Goal: Information Seeking & Learning: Learn about a topic

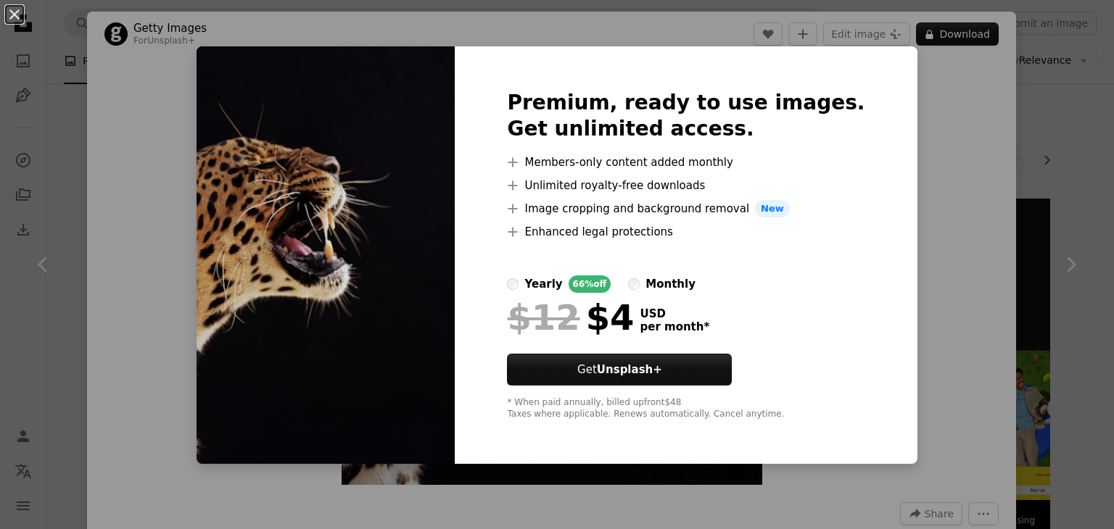
scroll to position [1085, 0]
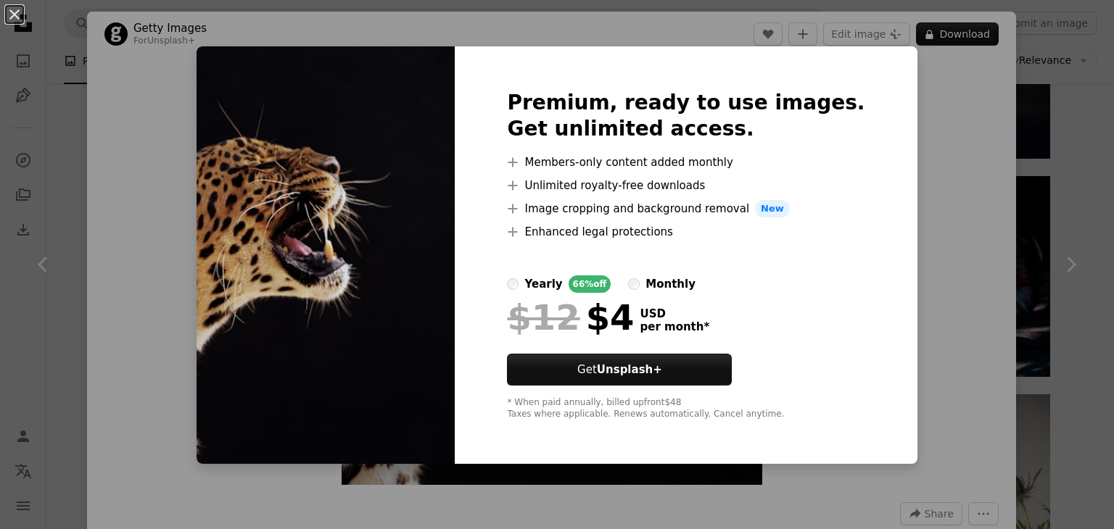
click at [979, 224] on div "An X shape Premium, ready to use images. Get unlimited access. A plus sign Memb…" at bounding box center [557, 264] width 1114 height 529
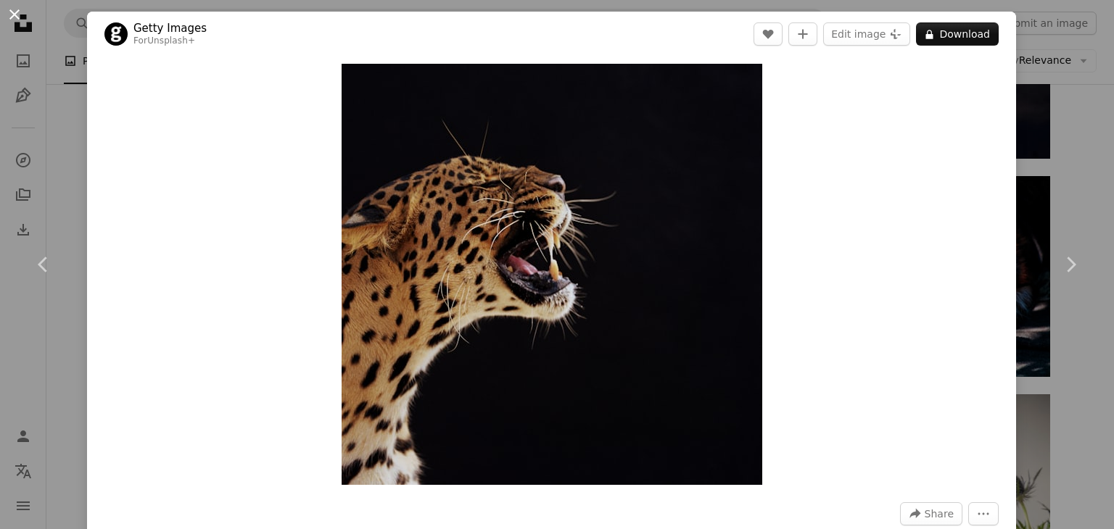
click at [14, 12] on button "An X shape" at bounding box center [14, 14] width 17 height 17
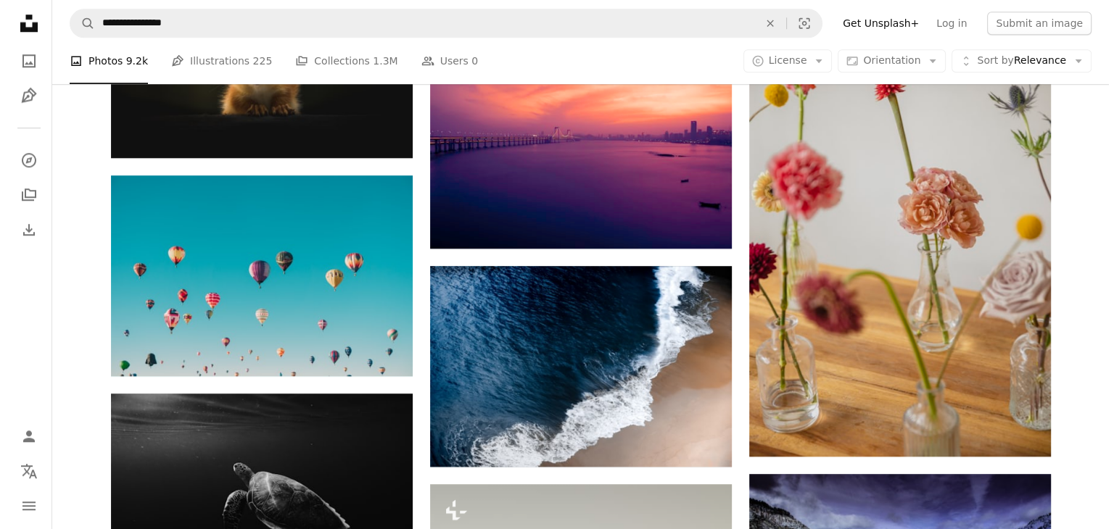
scroll to position [1631, 0]
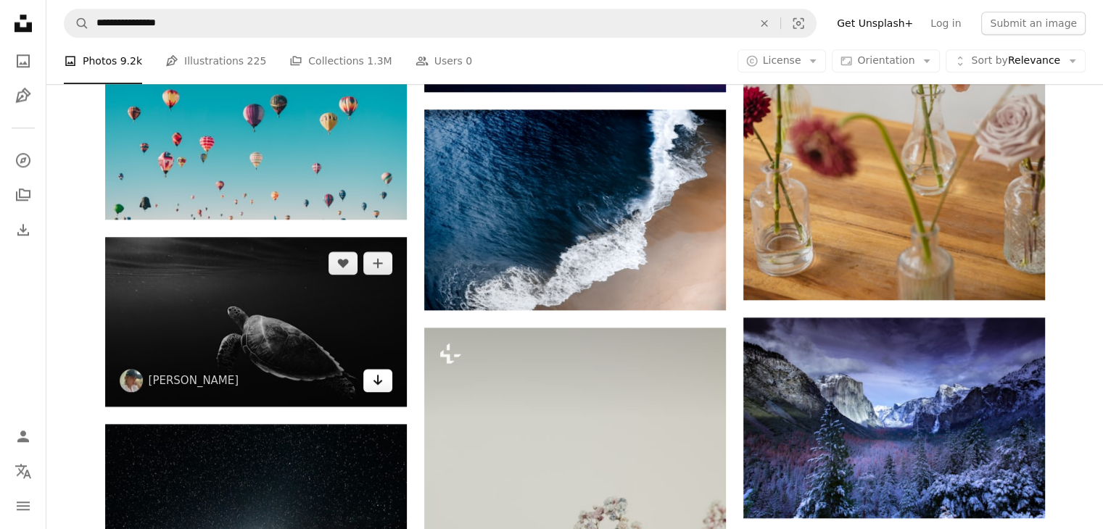
click at [370, 377] on link "Arrow pointing down" at bounding box center [377, 380] width 29 height 23
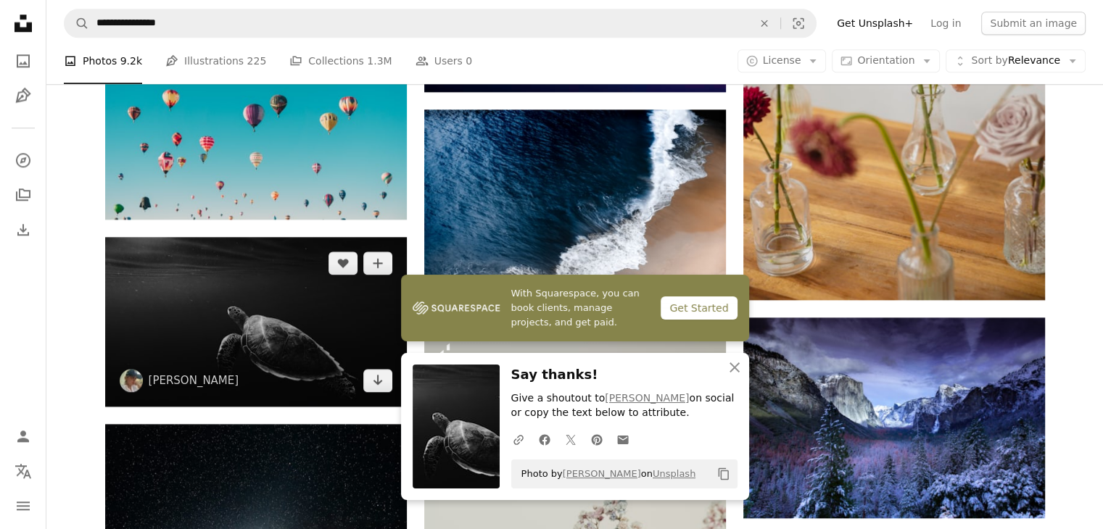
click at [307, 317] on img at bounding box center [256, 322] width 302 height 170
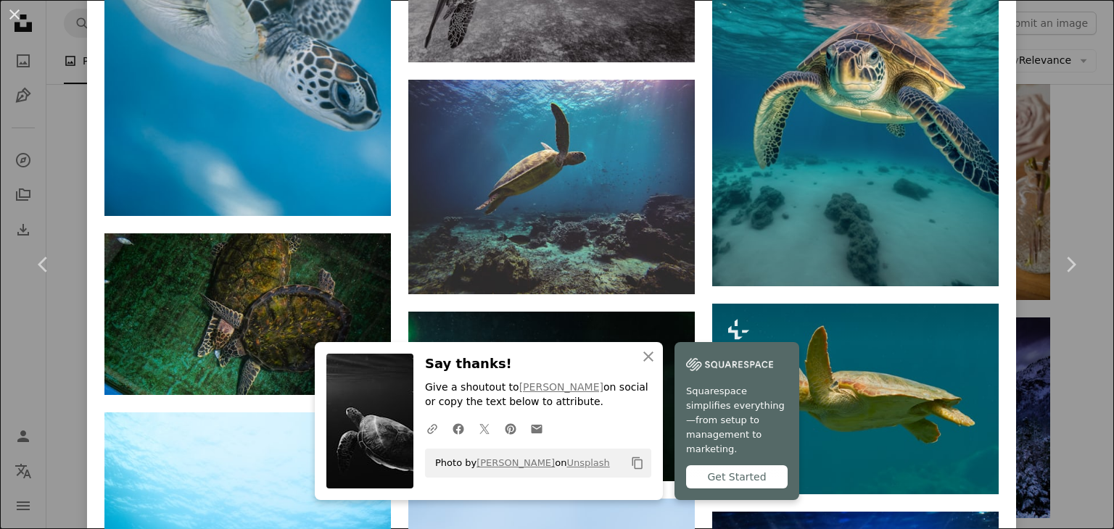
scroll to position [3144, 0]
click at [639, 365] on icon "An X shape" at bounding box center [647, 356] width 17 height 17
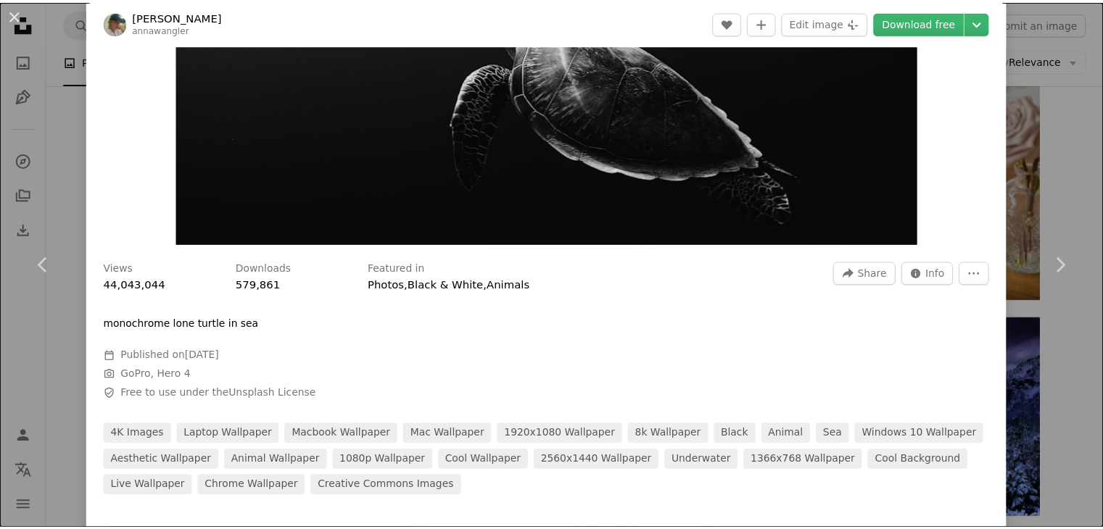
scroll to position [0, 0]
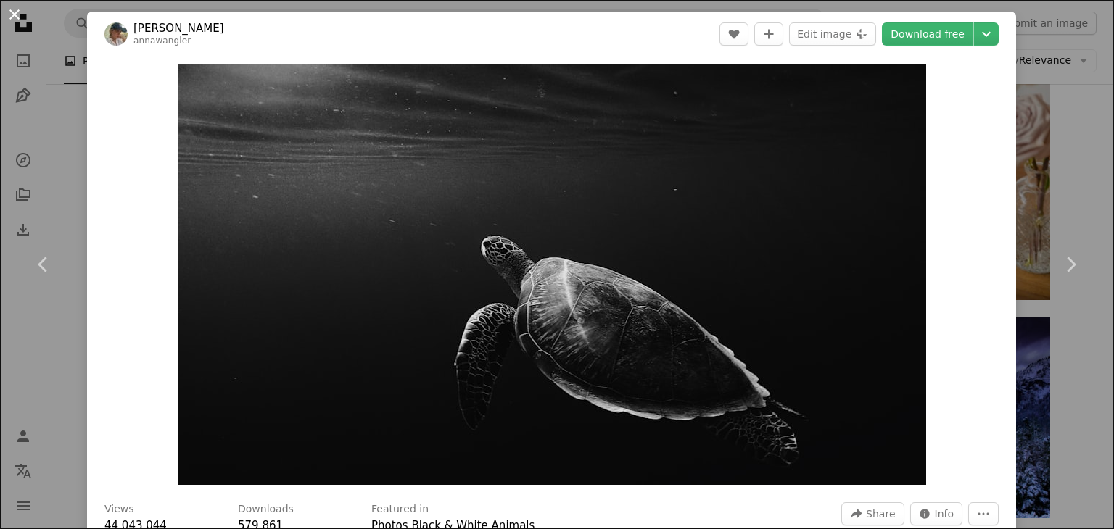
click at [20, 15] on button "An X shape" at bounding box center [14, 14] width 17 height 17
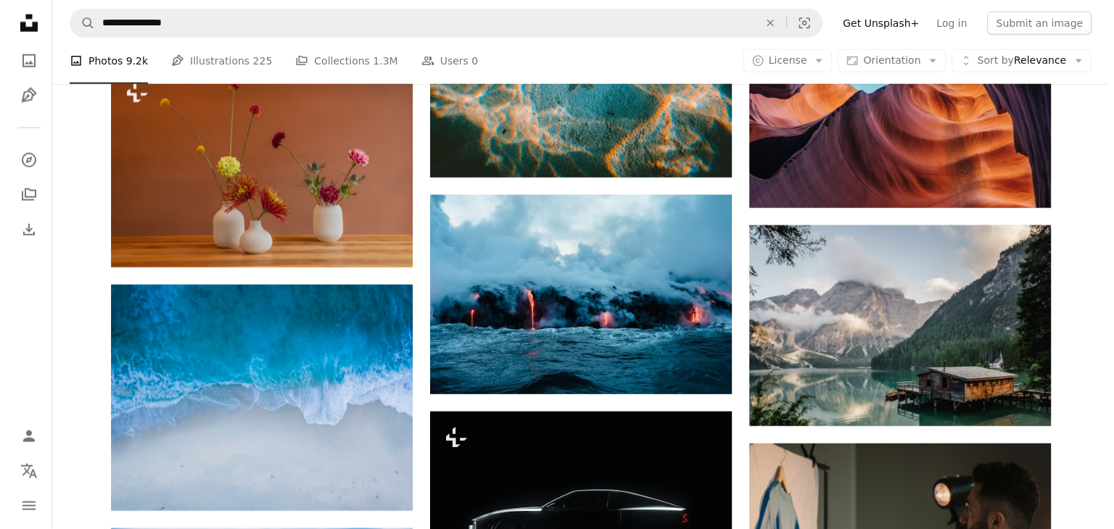
scroll to position [3447, 0]
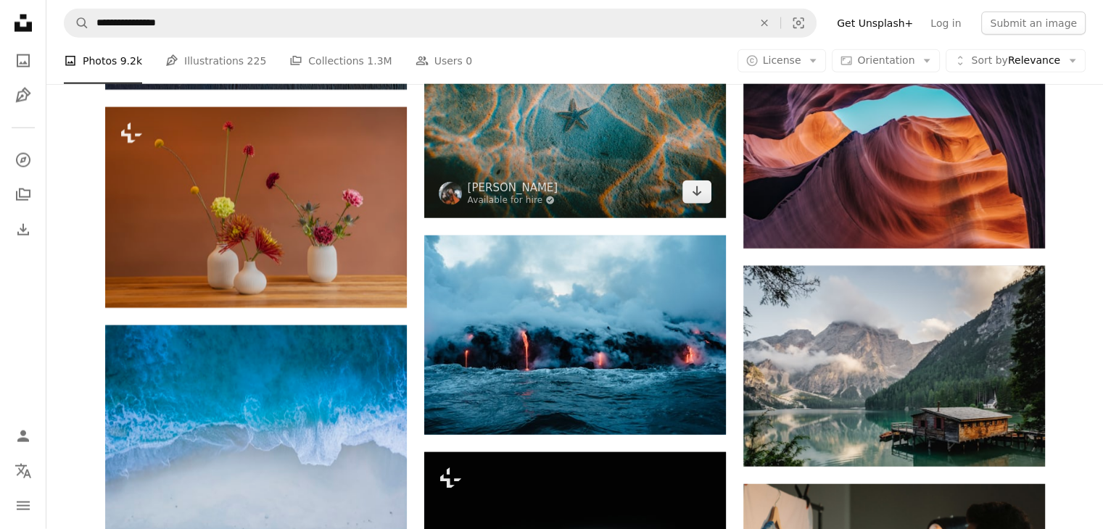
click at [538, 165] on img at bounding box center [575, 113] width 302 height 207
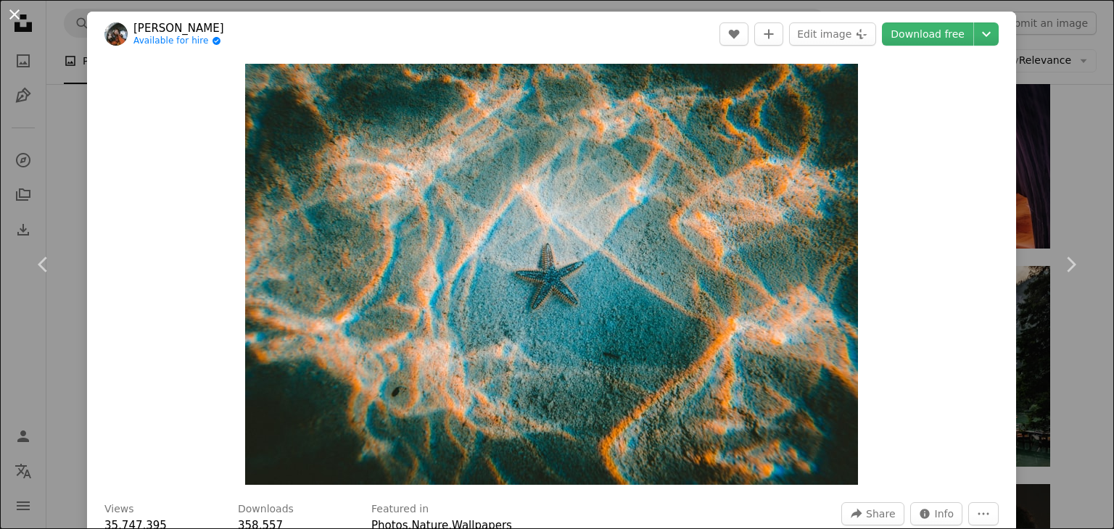
click at [12, 9] on button "An X shape" at bounding box center [14, 14] width 17 height 17
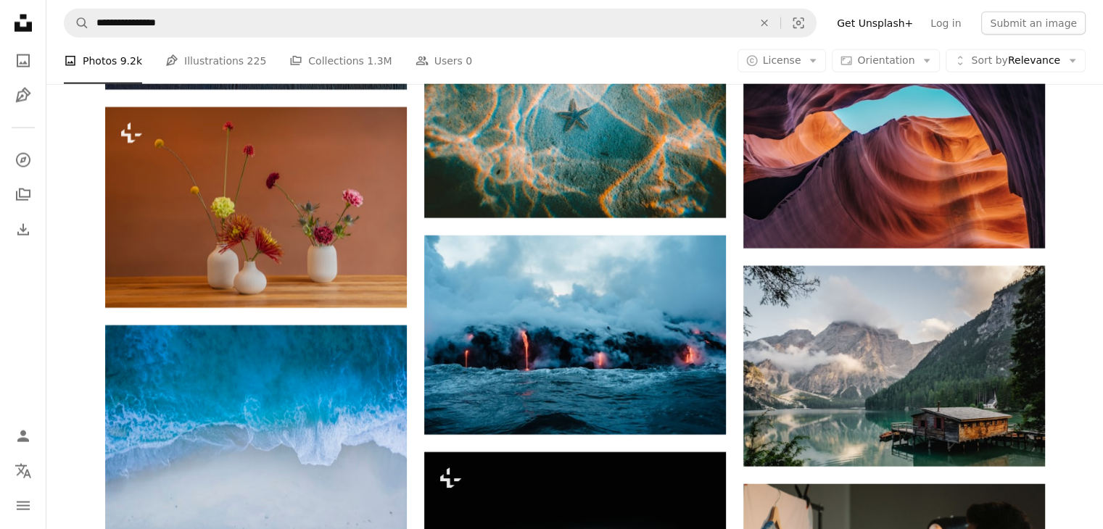
click at [231, 2] on nav "**********" at bounding box center [574, 23] width 1056 height 46
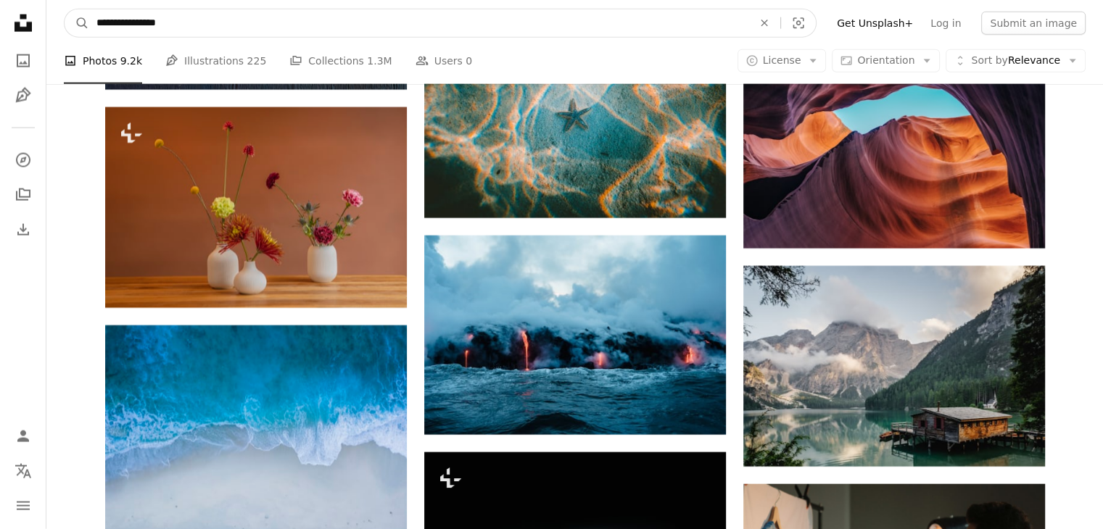
click at [203, 17] on input "**********" at bounding box center [418, 23] width 659 height 28
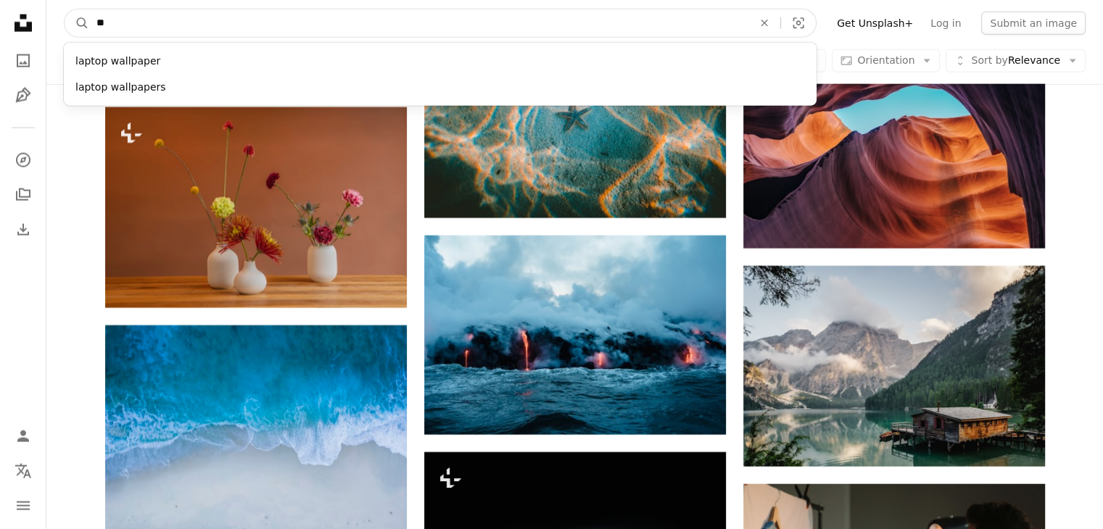
type input "*"
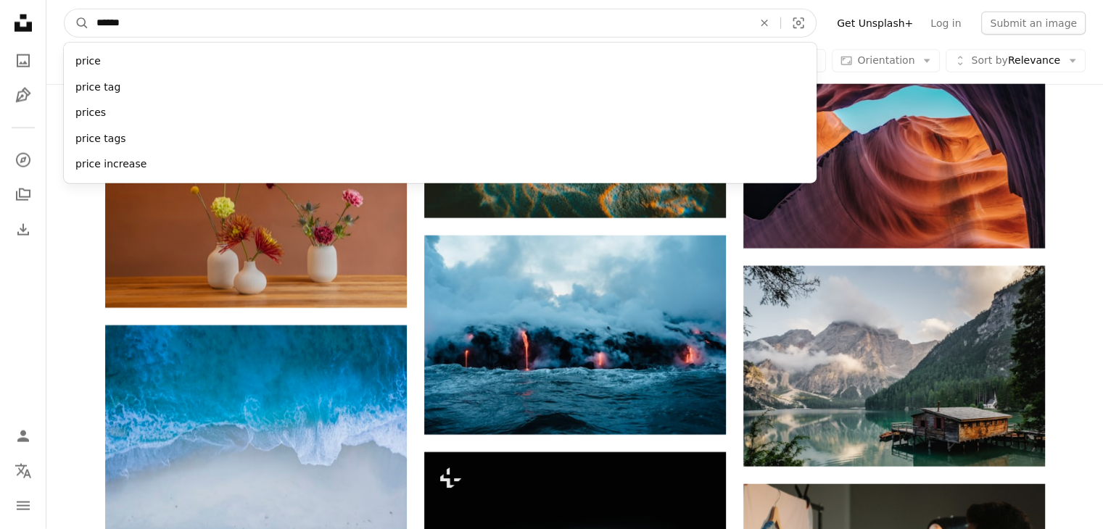
type input "*******"
click button "A magnifying glass" at bounding box center [77, 23] width 25 height 28
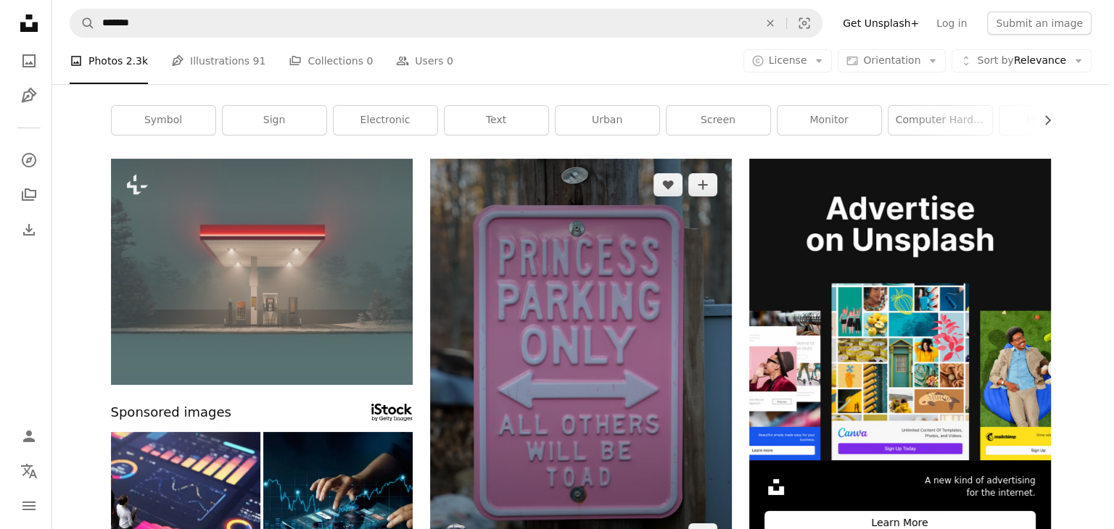
scroll to position [80, 0]
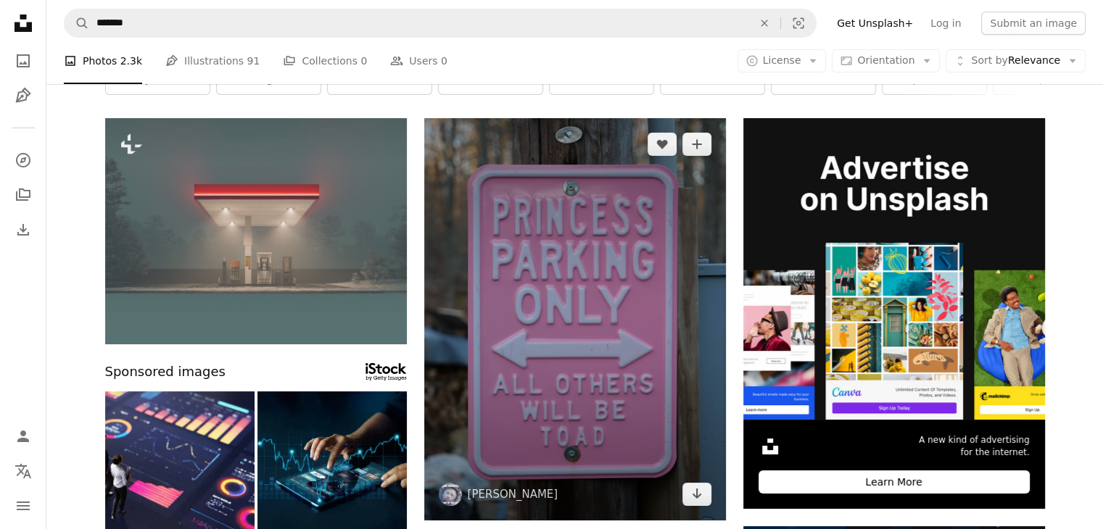
click at [617, 283] on img at bounding box center [575, 319] width 302 height 402
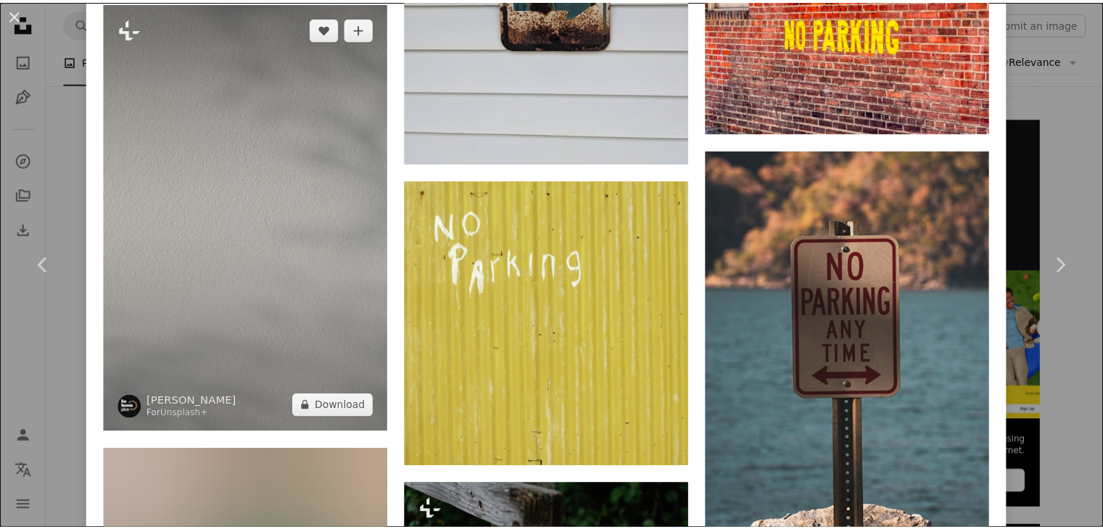
scroll to position [5005, 0]
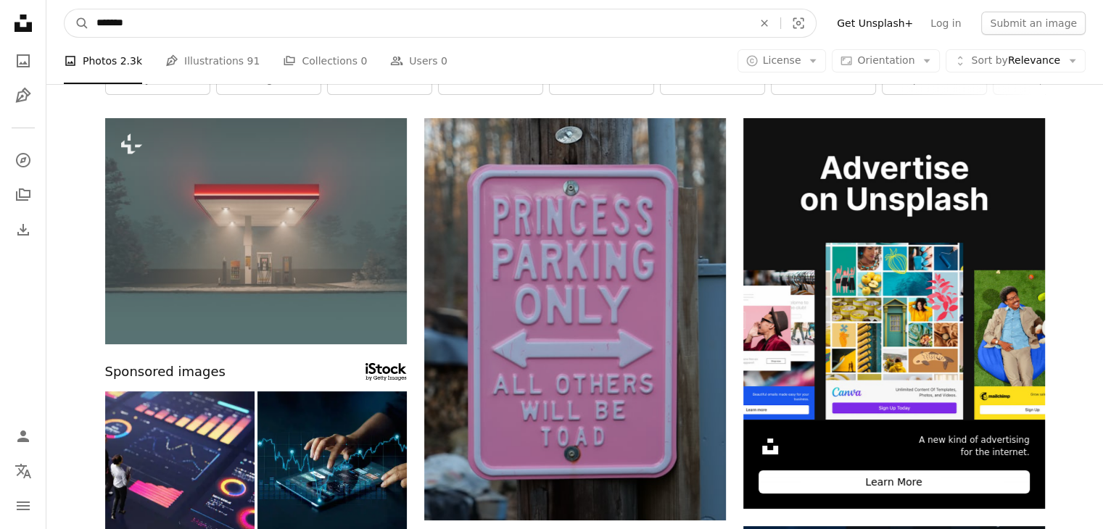
click at [165, 33] on input "*******" at bounding box center [418, 23] width 659 height 28
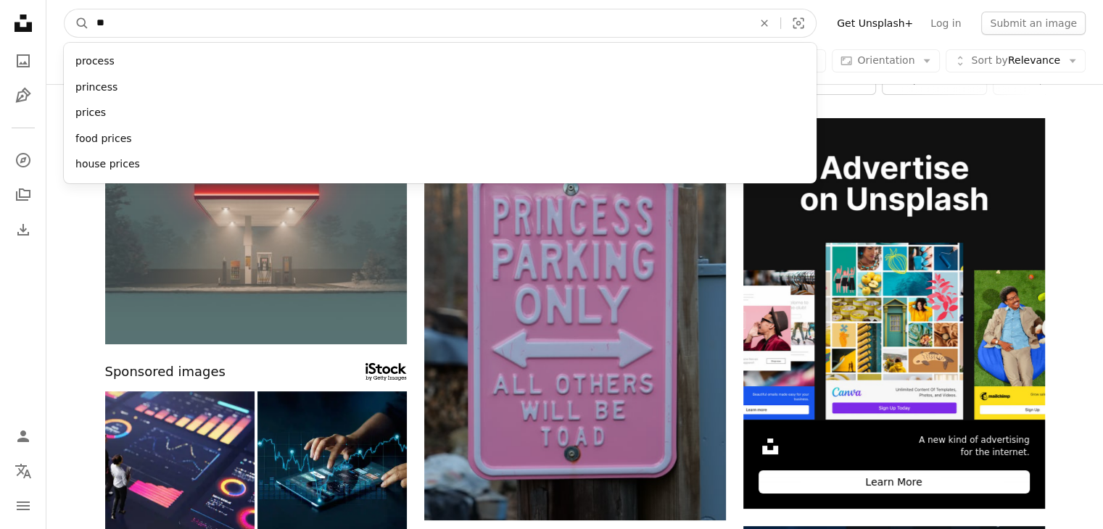
type input "*"
type input "******"
click at [65, 9] on button "A magnifying glass" at bounding box center [77, 23] width 25 height 28
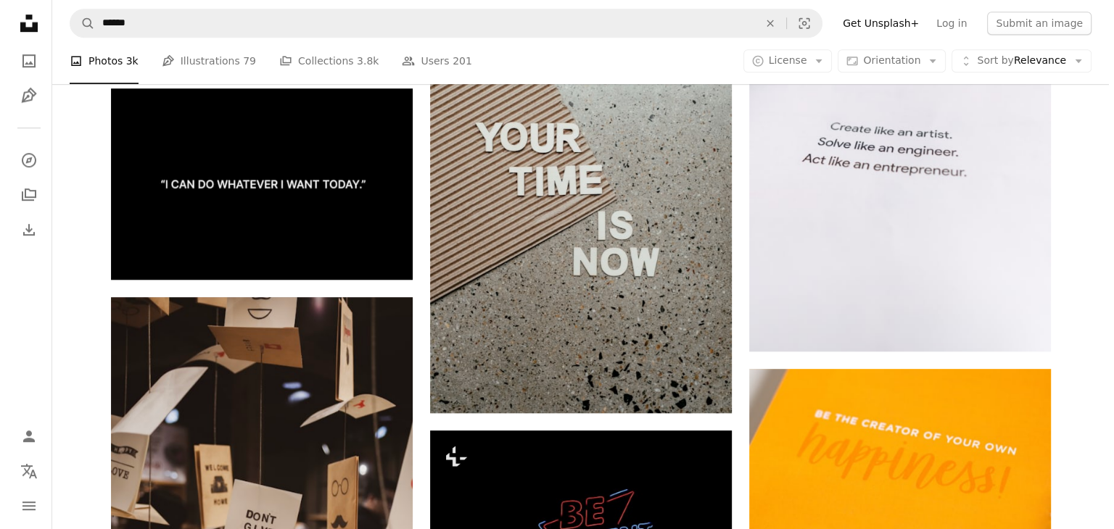
scroll to position [1174, 0]
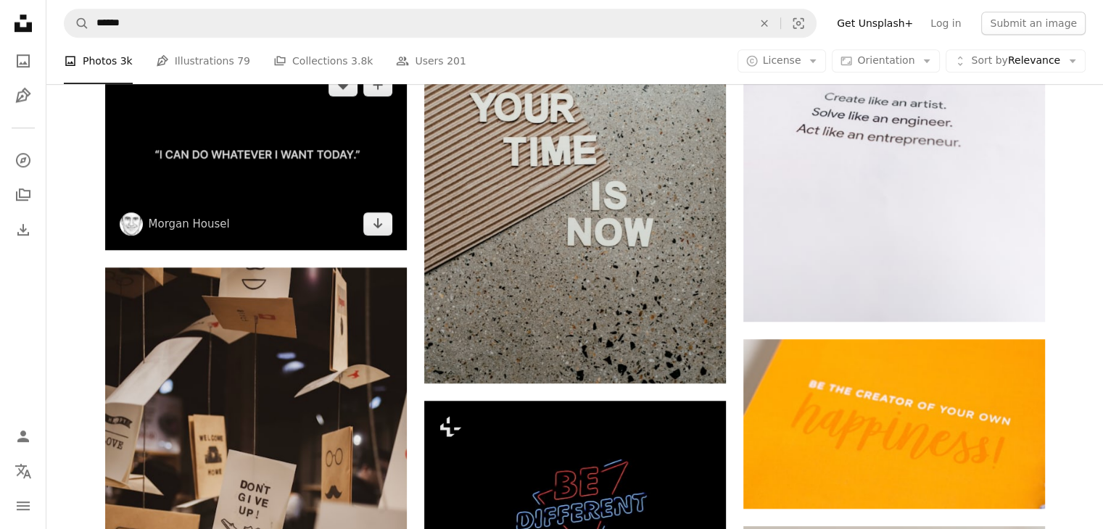
click at [393, 177] on img at bounding box center [256, 155] width 302 height 192
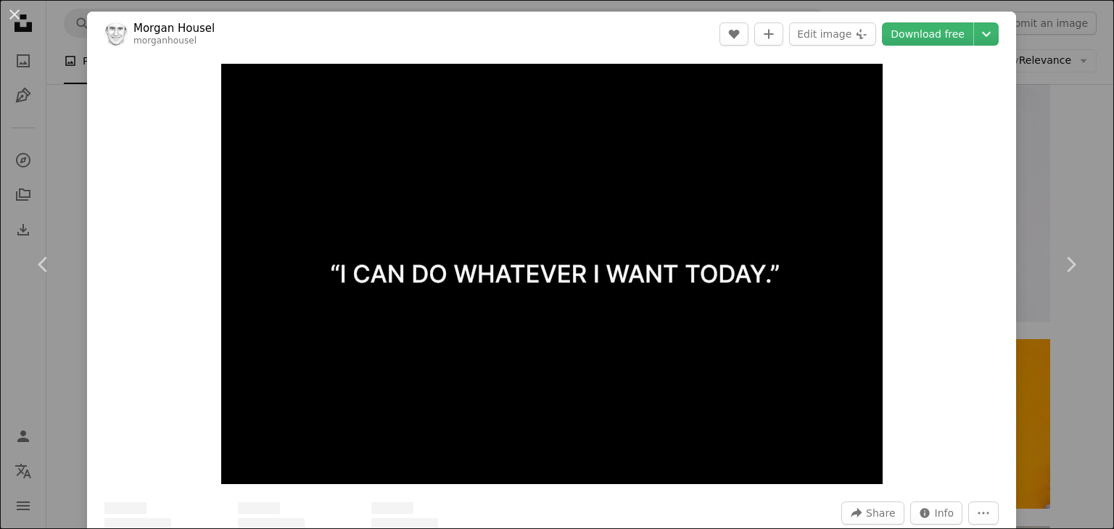
click at [393, 177] on body "Unsplash logo Unsplash Home A photo Pen Tool A compass A stack of folders Downl…" at bounding box center [557, 441] width 1114 height 3231
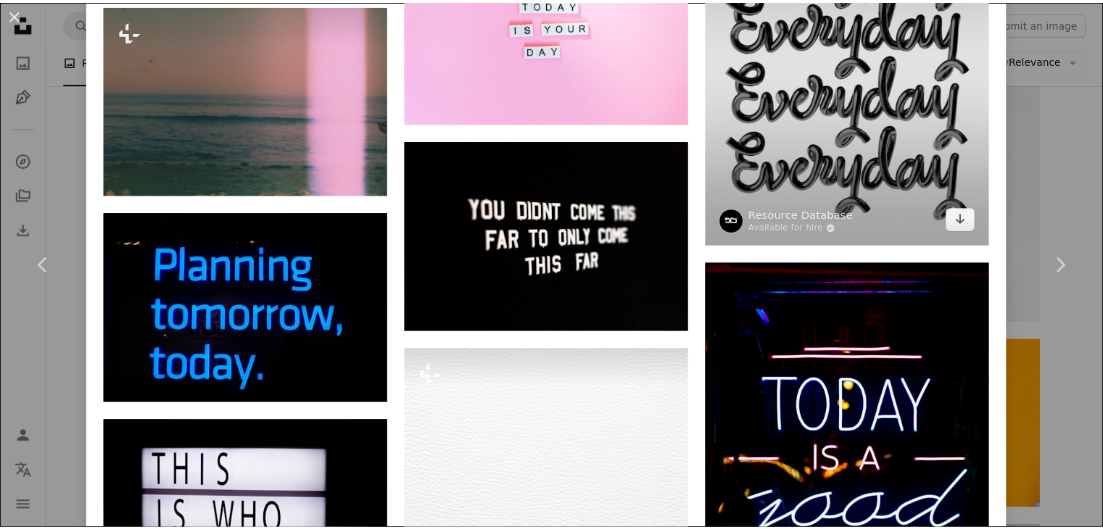
scroll to position [2572, 0]
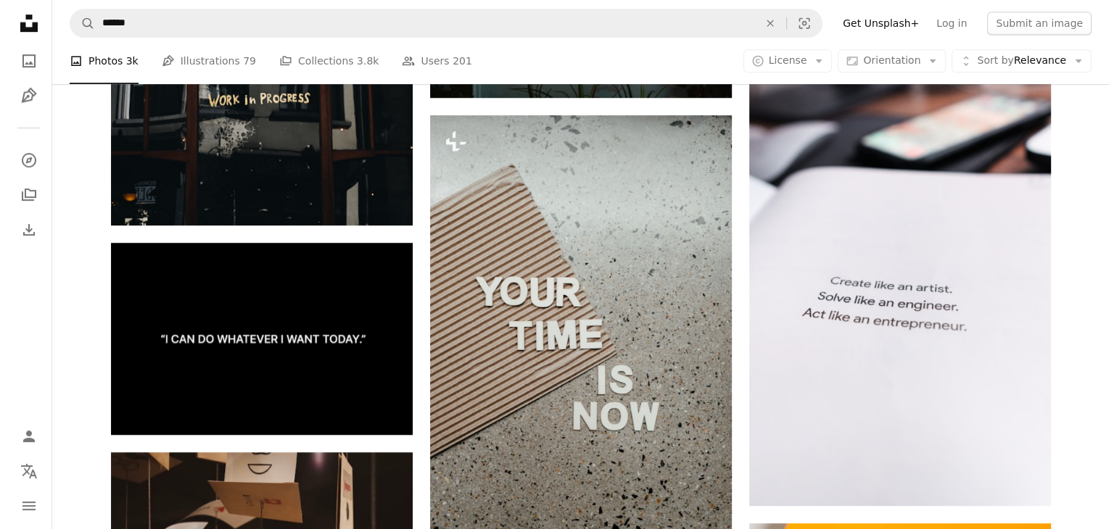
scroll to position [990, 0]
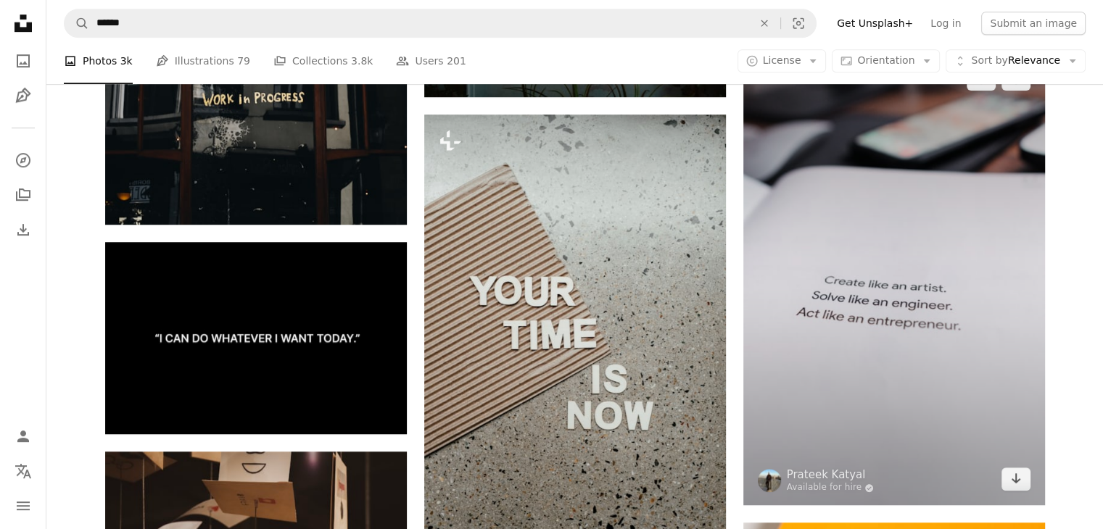
click at [797, 386] on img at bounding box center [894, 279] width 302 height 452
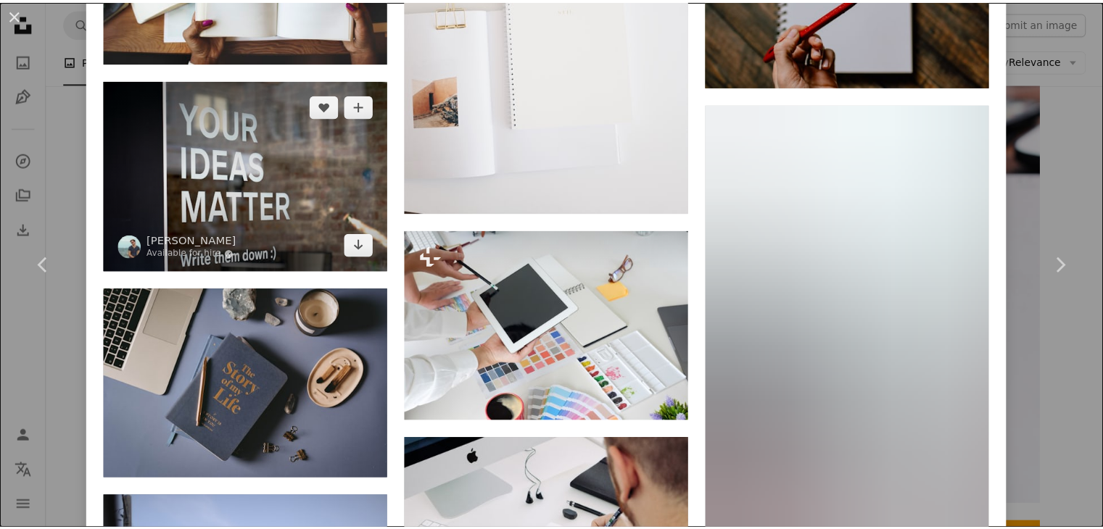
scroll to position [5011, 0]
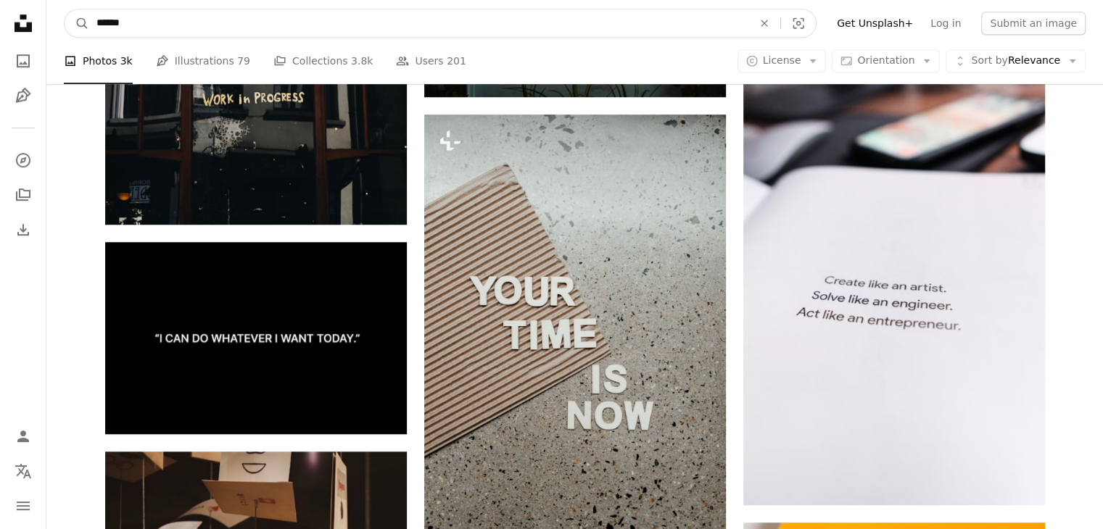
click at [125, 23] on input "******" at bounding box center [418, 23] width 659 height 28
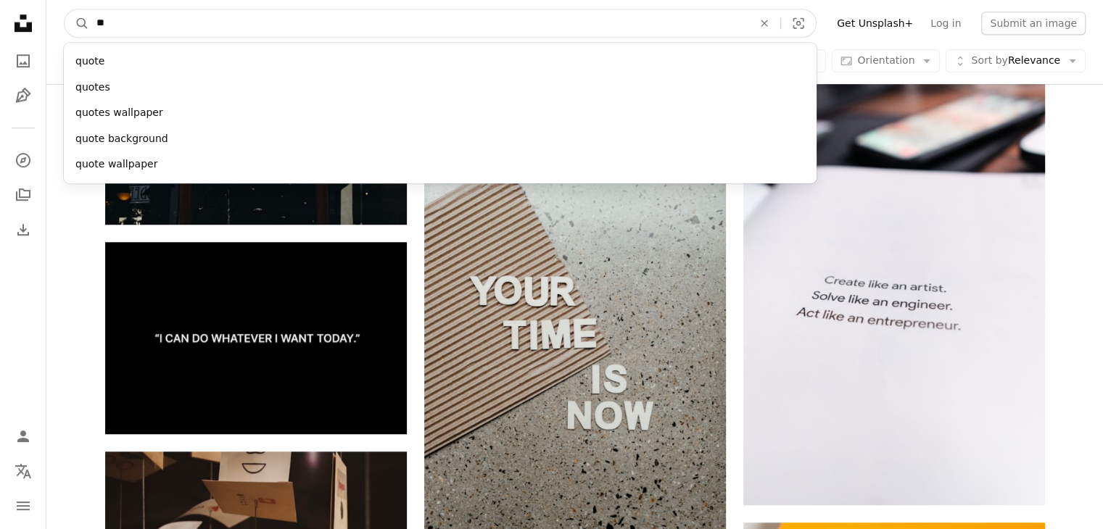
type input "*"
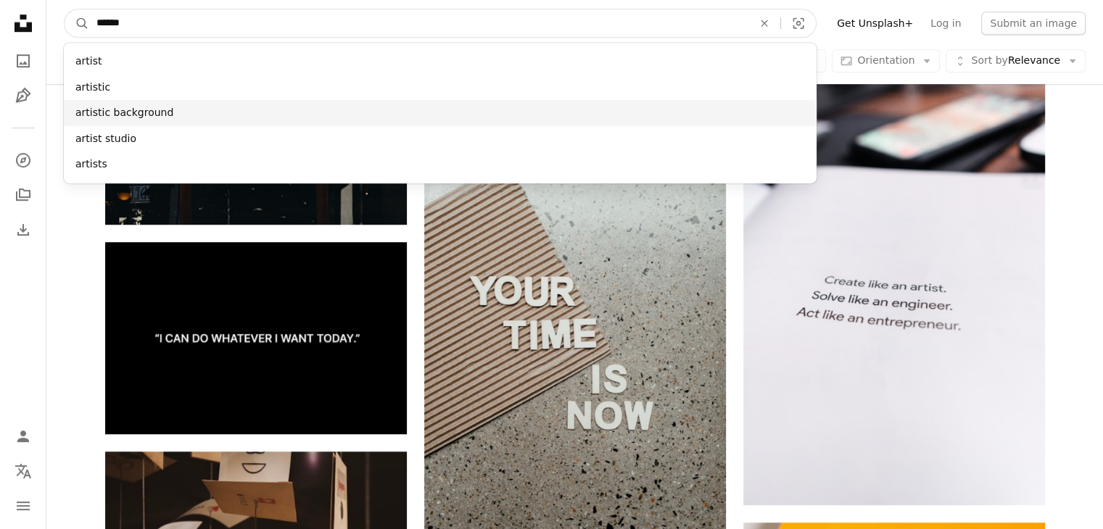
type input "******"
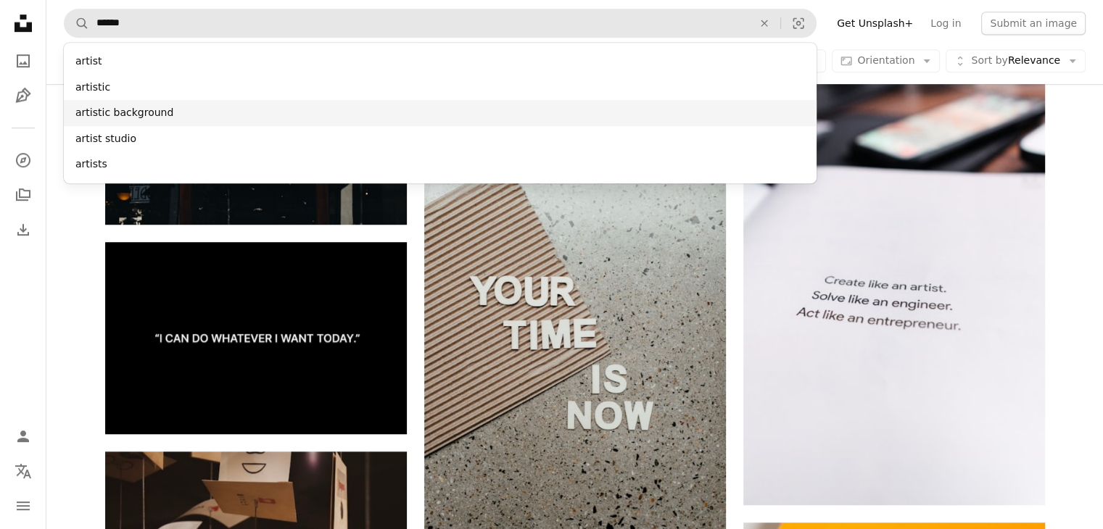
click at [101, 101] on div "artistic background" at bounding box center [440, 113] width 753 height 26
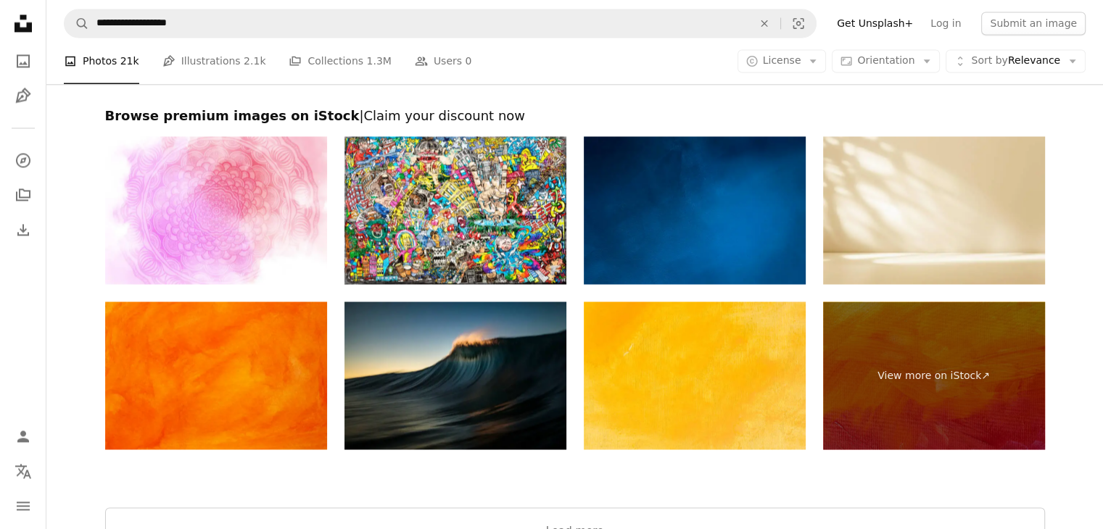
scroll to position [2432, 0]
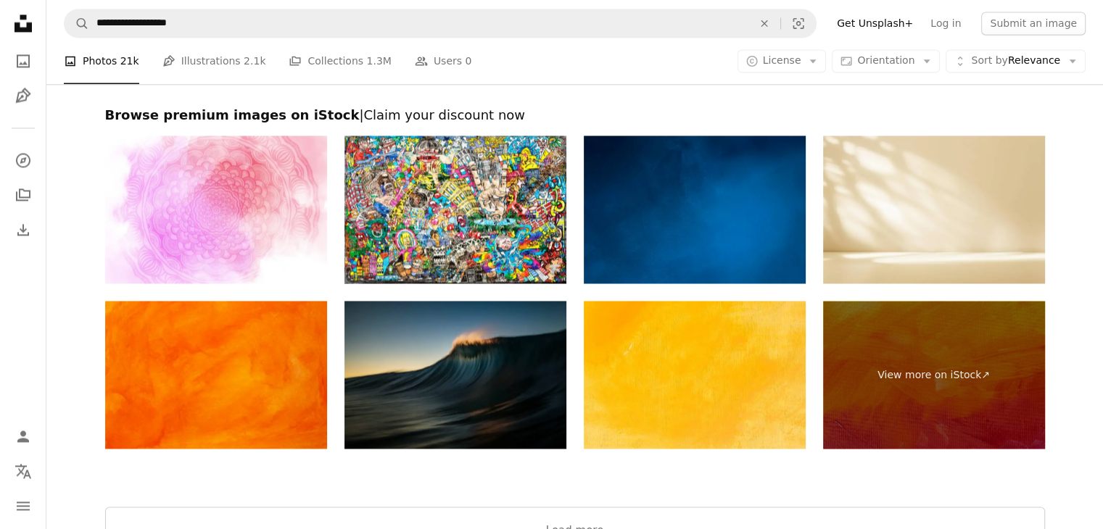
click at [376, 337] on img at bounding box center [455, 375] width 222 height 148
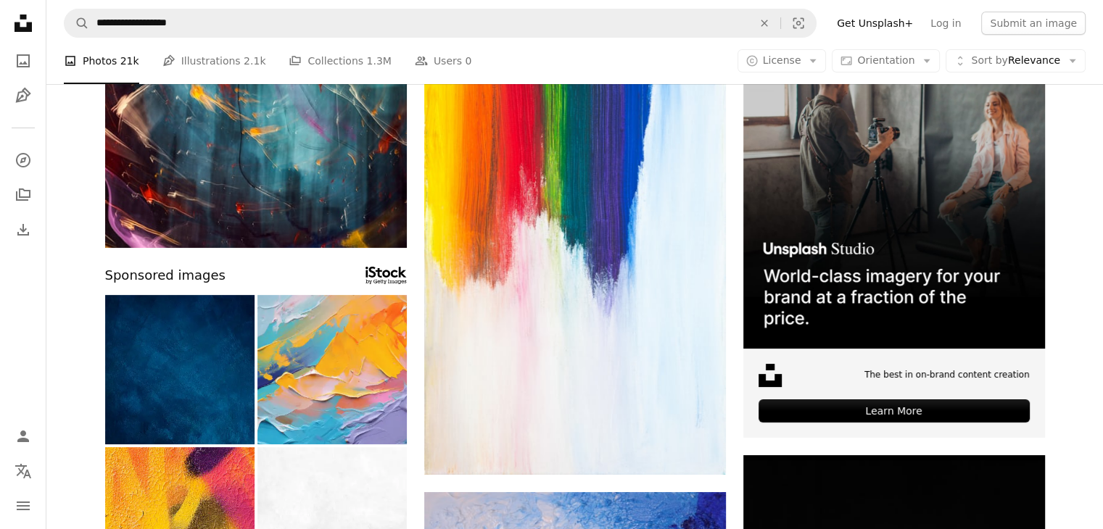
scroll to position [0, 0]
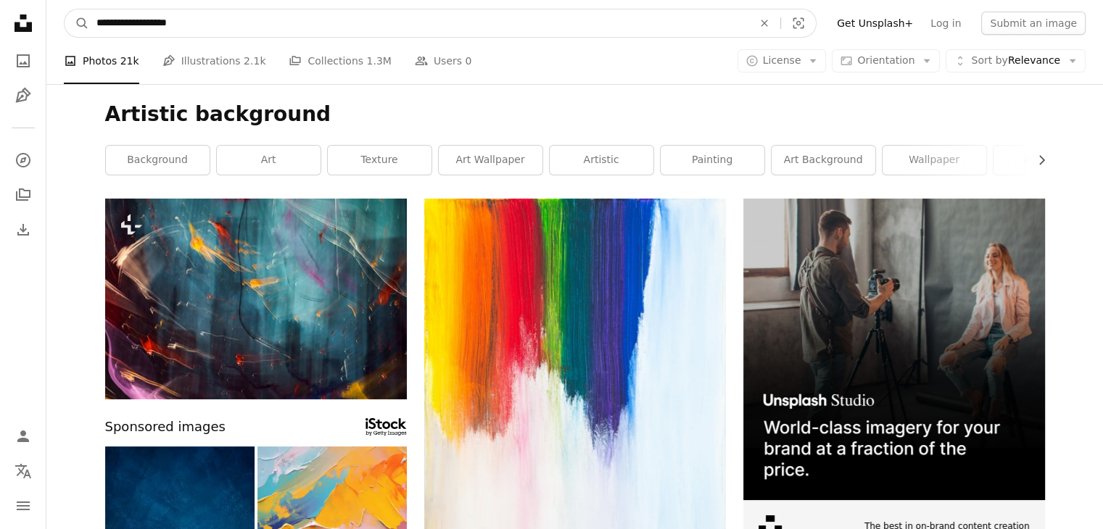
click at [187, 22] on input "**********" at bounding box center [418, 23] width 659 height 28
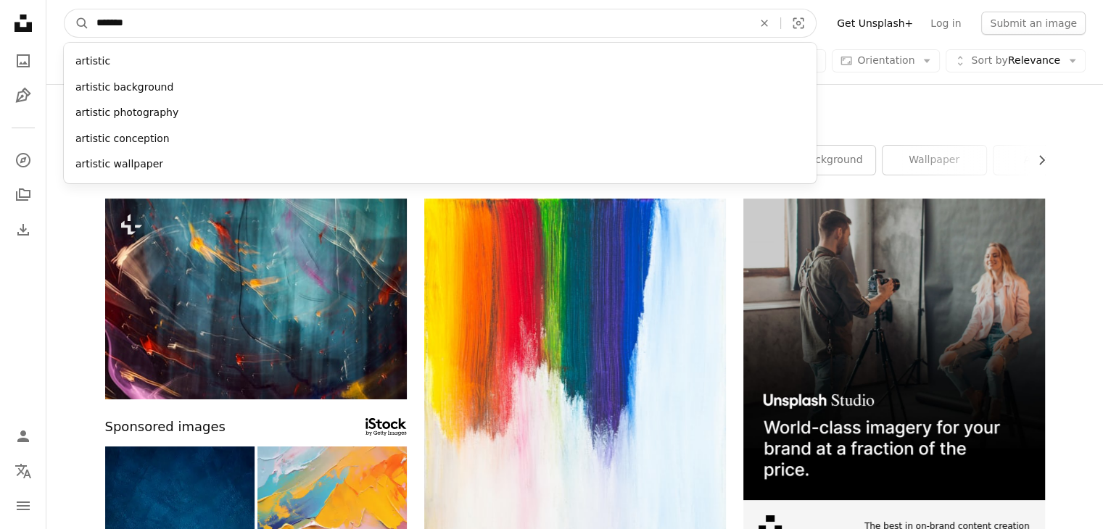
type input "******"
click button "A magnifying glass" at bounding box center [77, 23] width 25 height 28
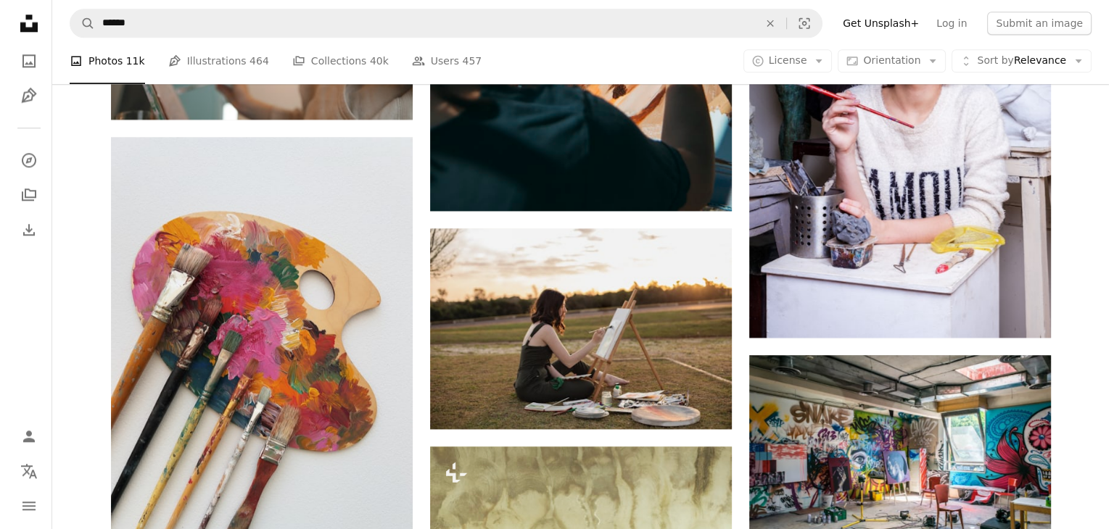
scroll to position [1823, 0]
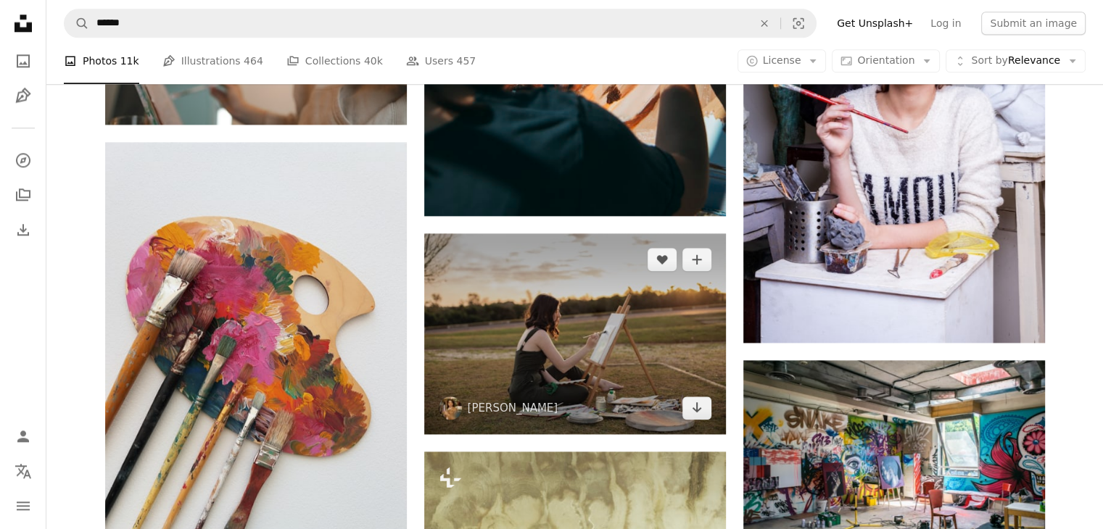
click at [618, 368] on img at bounding box center [575, 333] width 302 height 201
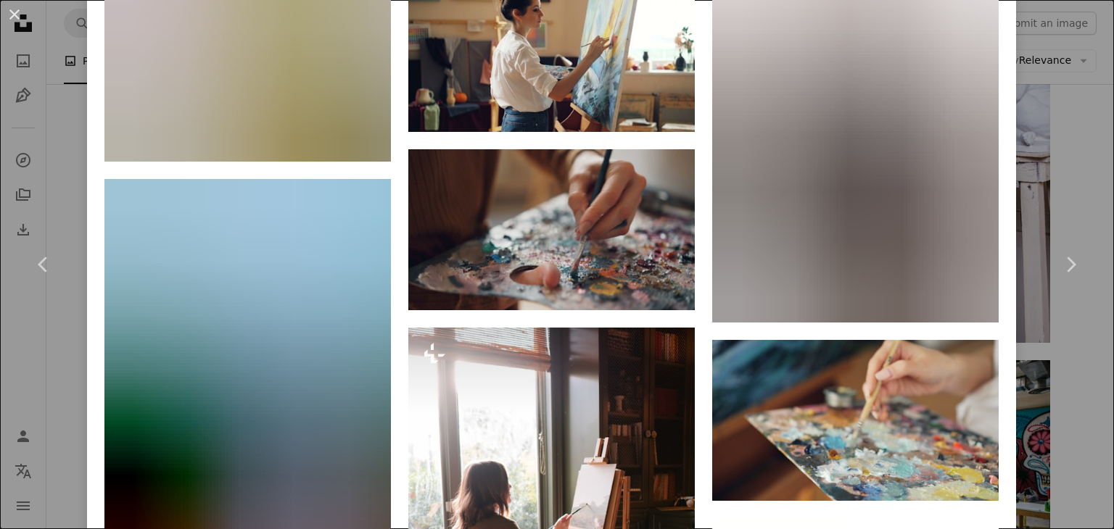
scroll to position [2442, 0]
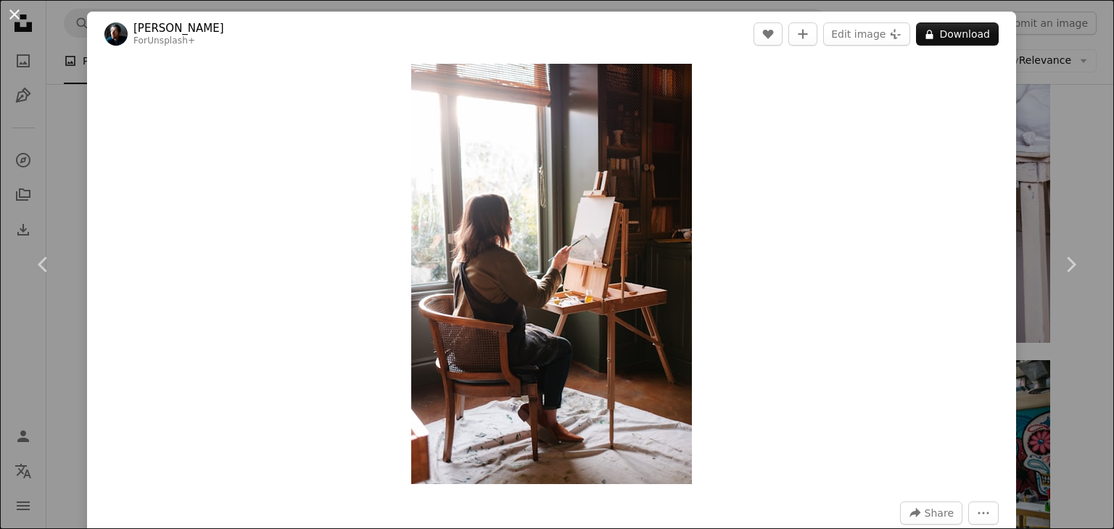
click at [9, 13] on button "An X shape" at bounding box center [14, 14] width 17 height 17
